Goal: Ask a question: Seek information or help from site administrators or community

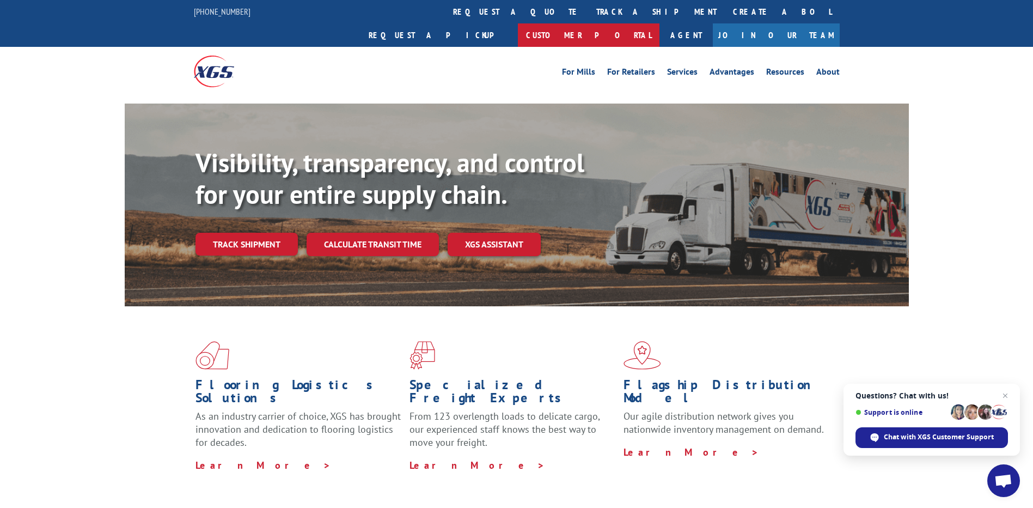
click at [660, 23] on link "Customer Portal" at bounding box center [589, 34] width 142 height 23
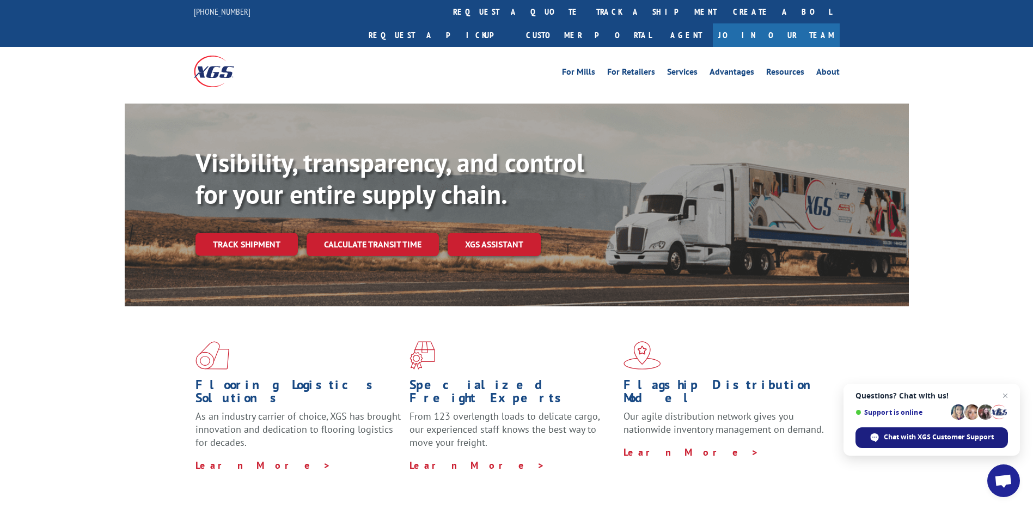
click at [935, 432] on span "Chat with XGS Customer Support" at bounding box center [939, 437] width 110 height 10
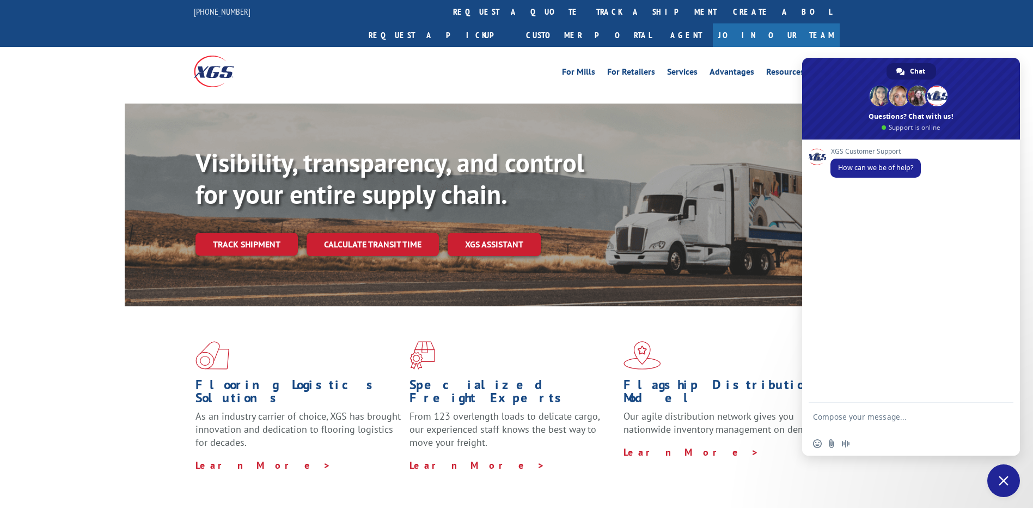
click at [857, 410] on form at bounding box center [899, 418] width 172 height 31
click at [858, 417] on textarea "Compose your message..." at bounding box center [899, 422] width 172 height 20
paste textarea "17618459"
type textarea "need pod for probill# 17618459"
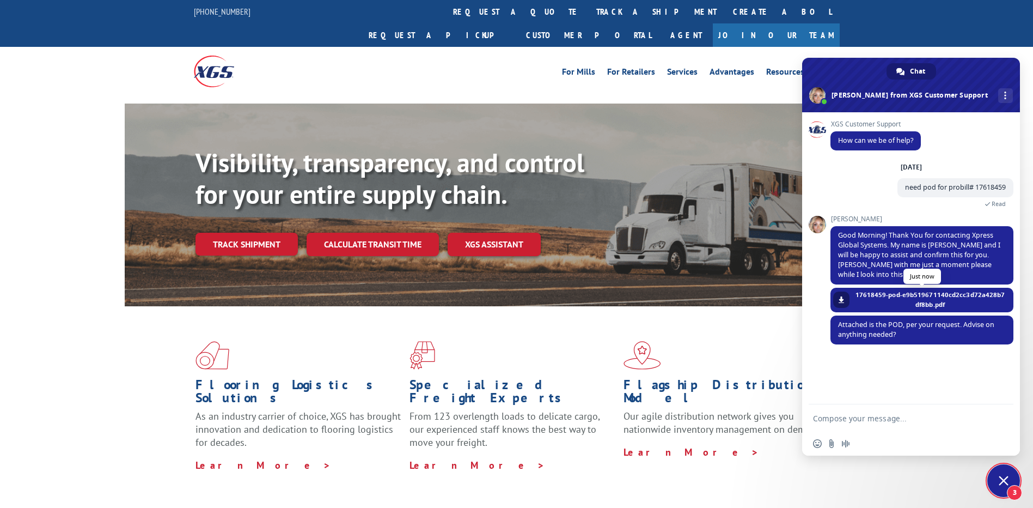
click at [844, 301] on span at bounding box center [841, 299] width 7 height 7
click at [861, 422] on textarea "Compose your message..." at bounding box center [899, 418] width 172 height 10
type textarea "thank you!!! appreciate it. :)"
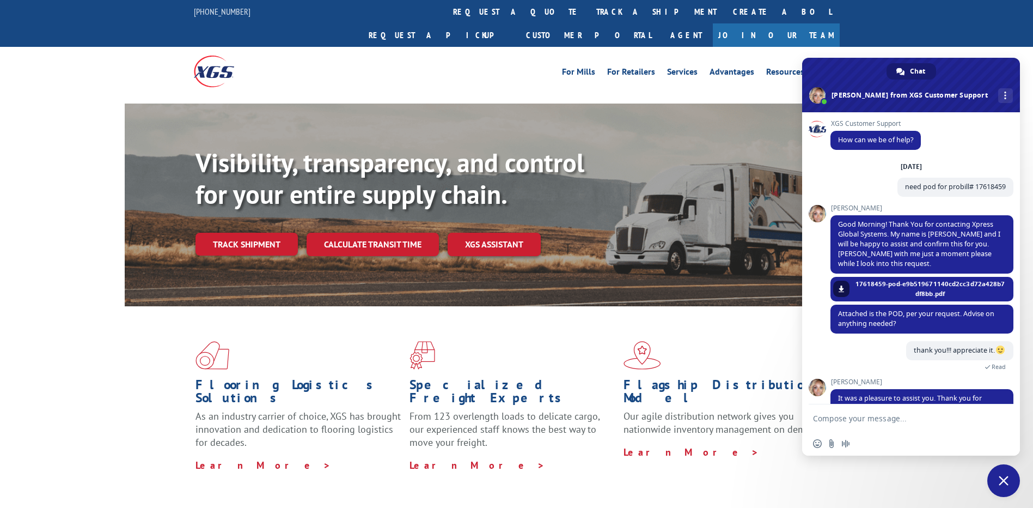
scroll to position [89, 0]
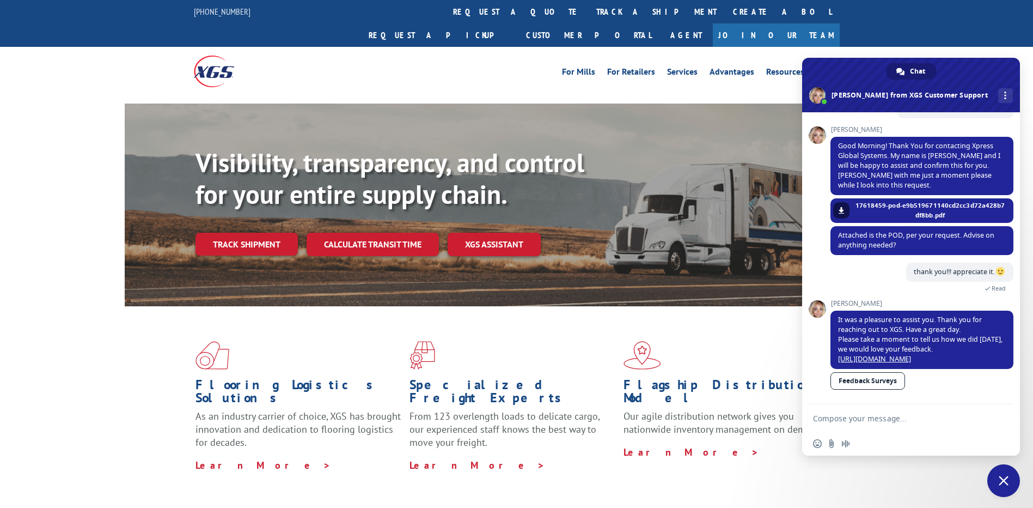
click at [742, 447] on div "Flooring Logistics Solutions As an industry carrier of choice, XGS has brought …" at bounding box center [517, 406] width 784 height 200
click at [1011, 478] on span "Close chat" at bounding box center [1003, 480] width 33 height 33
